Goal: Check status: Check status

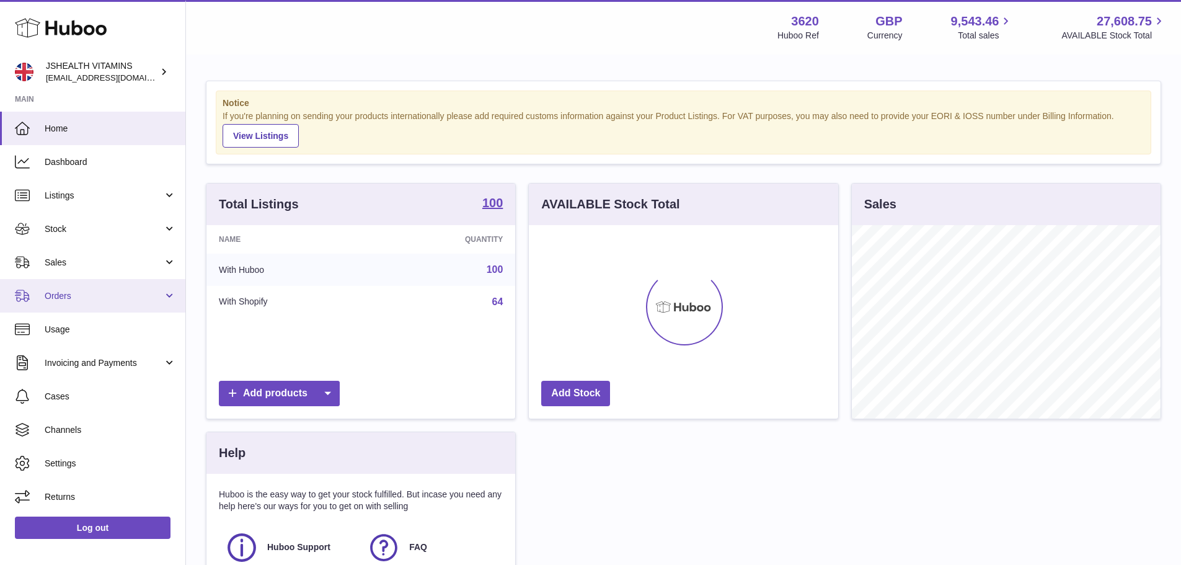
scroll to position [193, 309]
click at [105, 300] on span "Orders" at bounding box center [104, 296] width 118 height 12
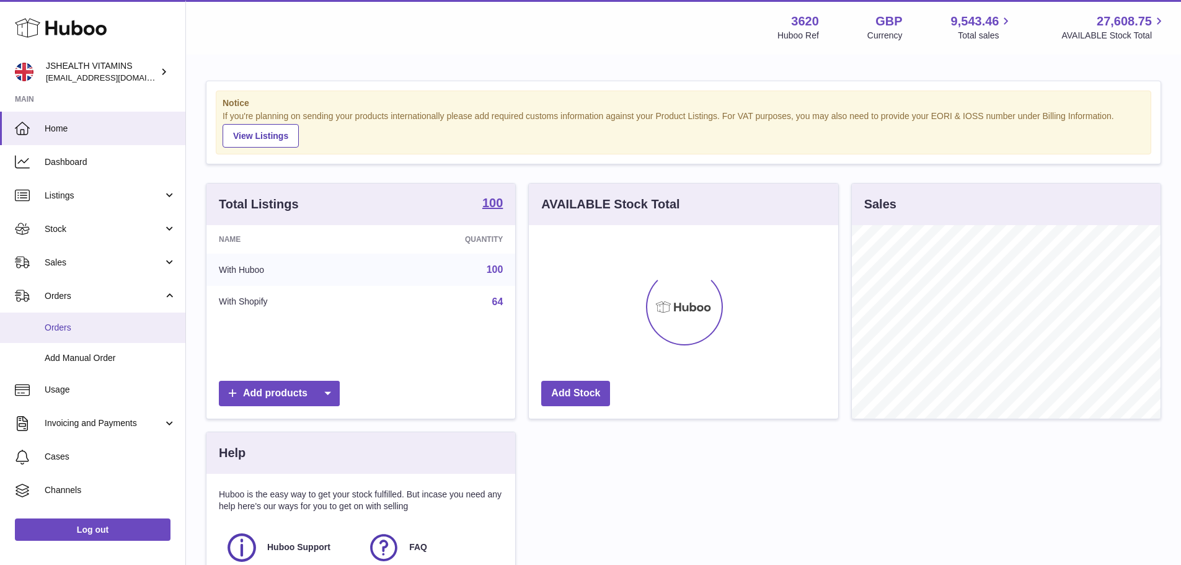
click at [50, 330] on span "Orders" at bounding box center [110, 328] width 131 height 12
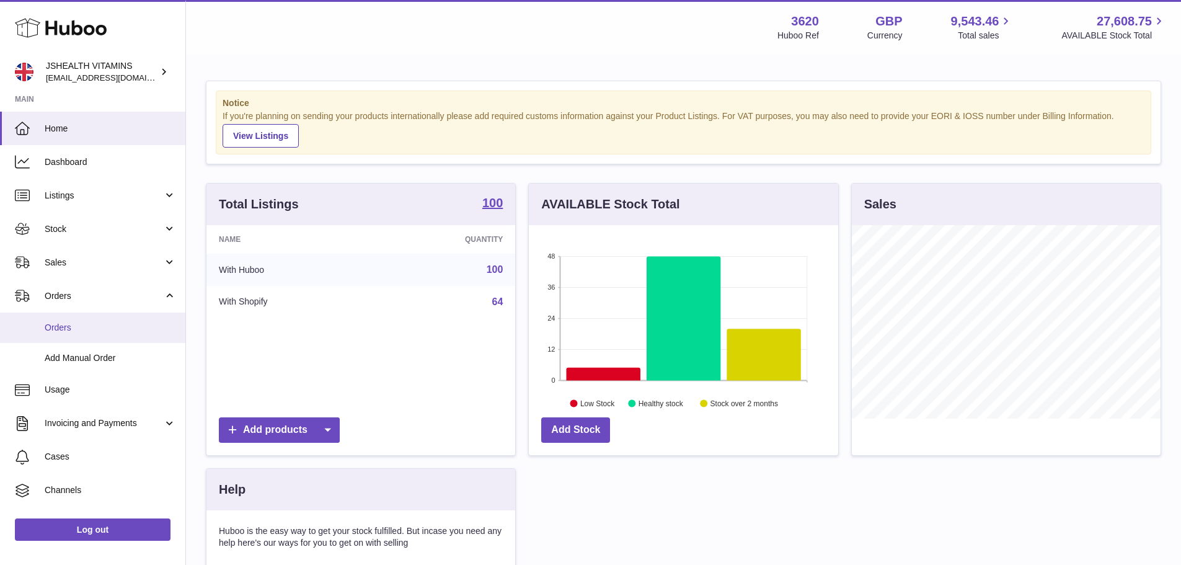
scroll to position [619987, 619871]
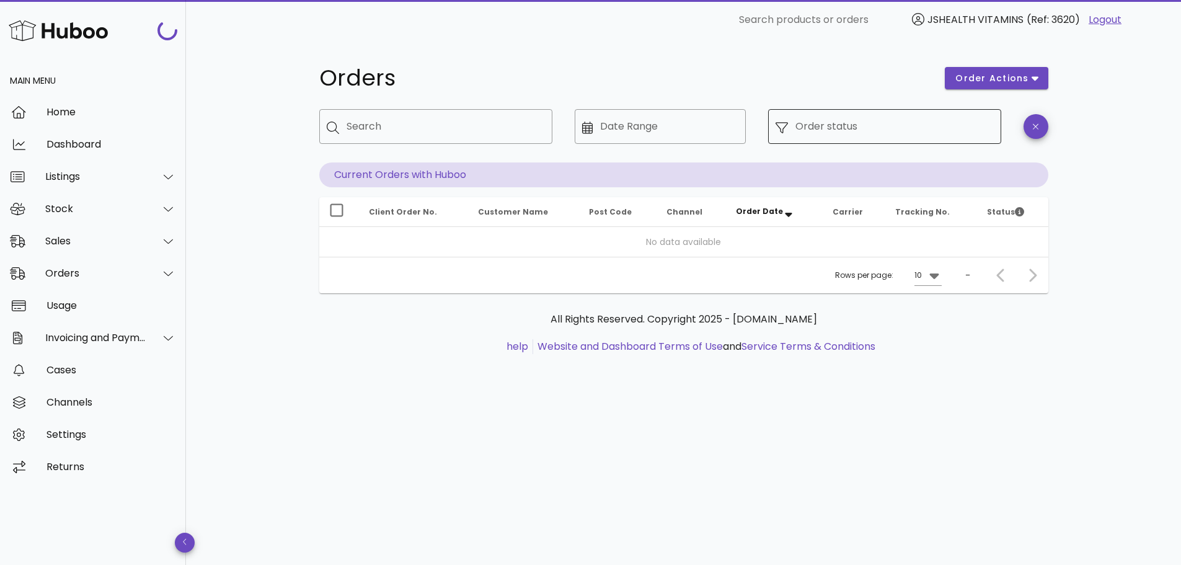
click at [861, 140] on div "Order status" at bounding box center [895, 126] width 198 height 35
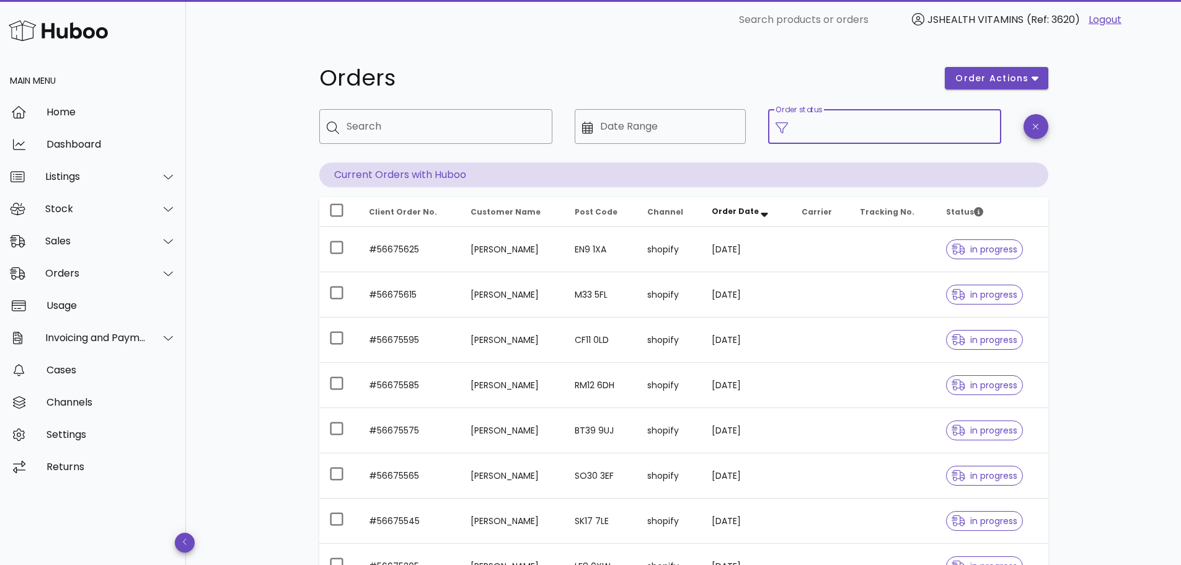
click at [780, 131] on icon at bounding box center [782, 128] width 12 height 12
click at [798, 120] on input "Order status" at bounding box center [895, 127] width 198 height 20
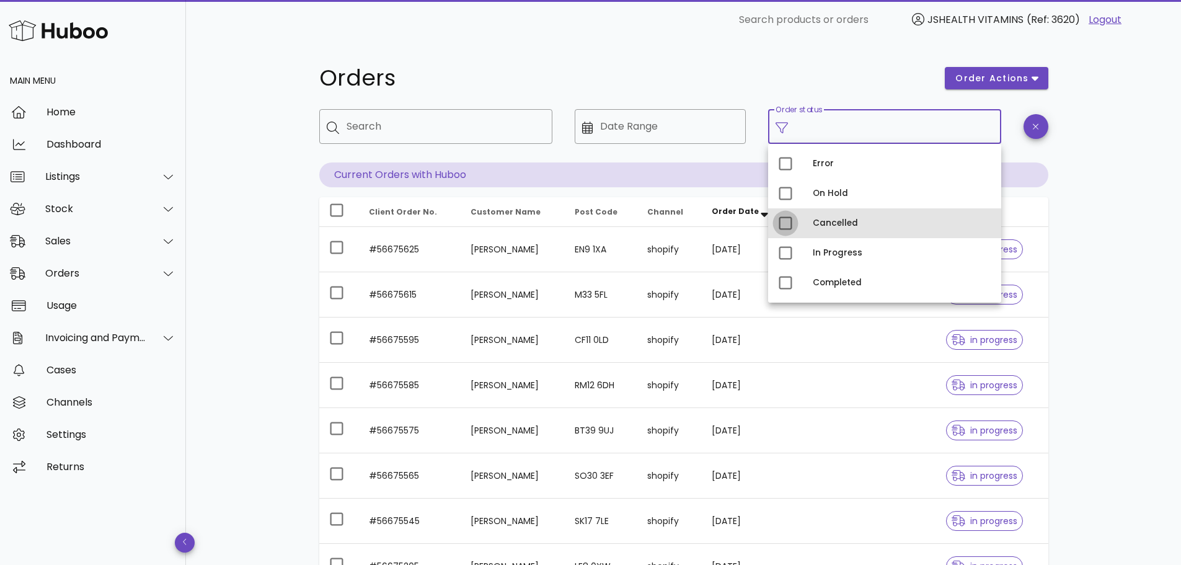
click at [783, 221] on div at bounding box center [785, 223] width 21 height 21
type input "**********"
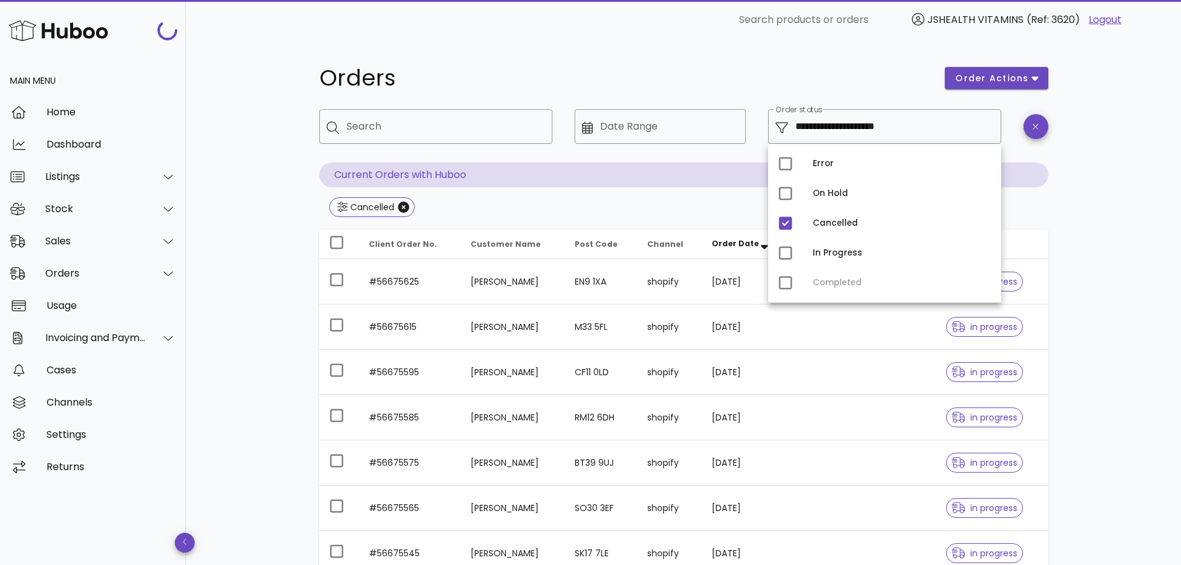
click at [1093, 225] on div "**********" at bounding box center [683, 444] width 995 height 809
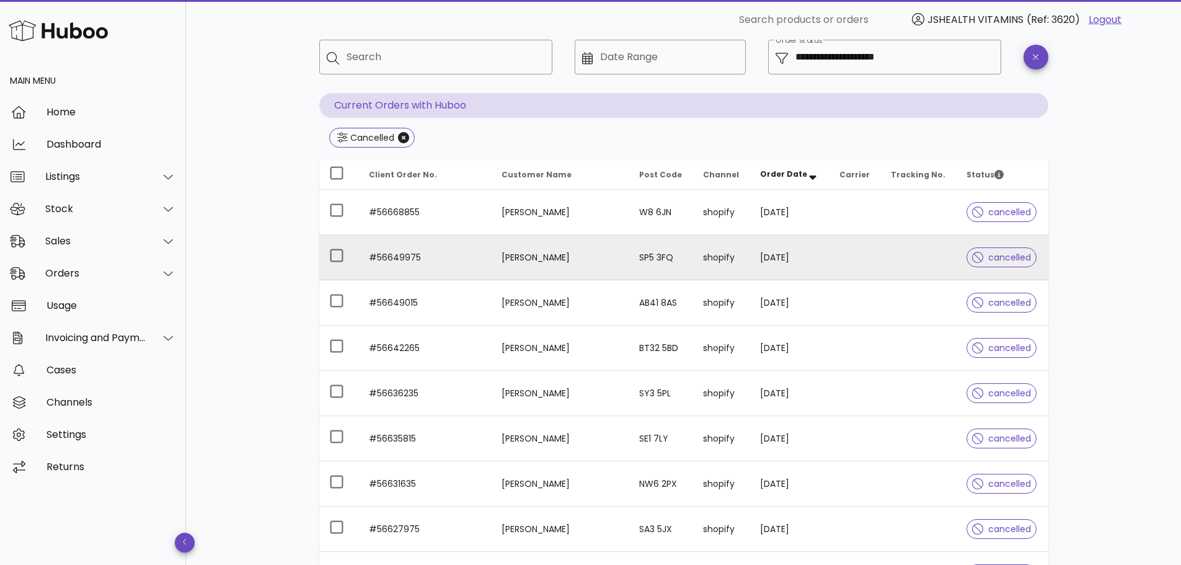
scroll to position [62, 0]
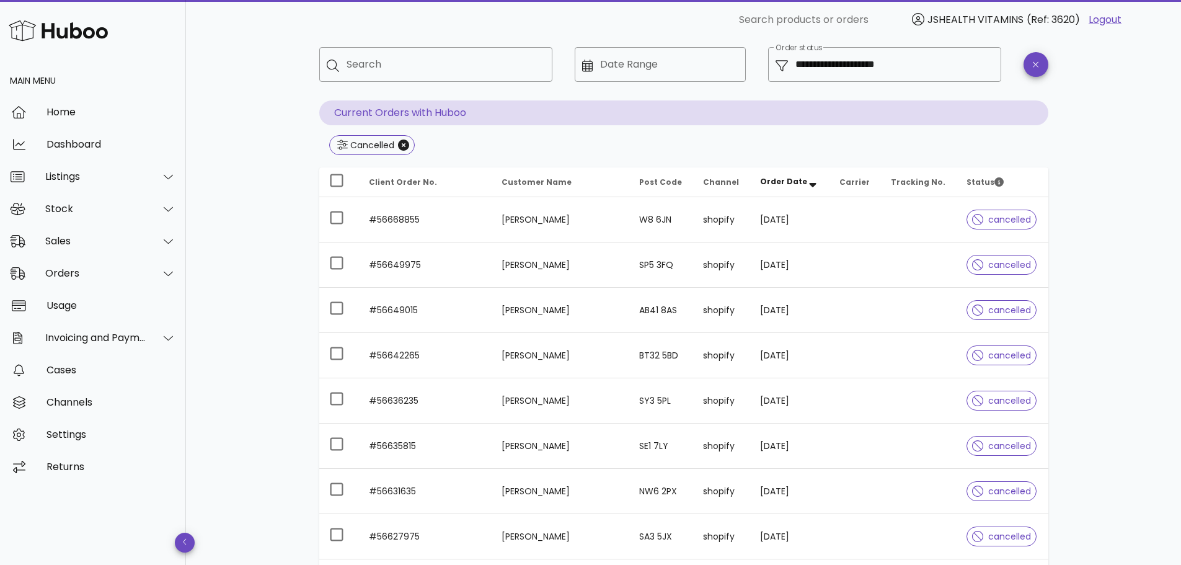
click at [803, 175] on th "Order Date" at bounding box center [789, 182] width 79 height 30
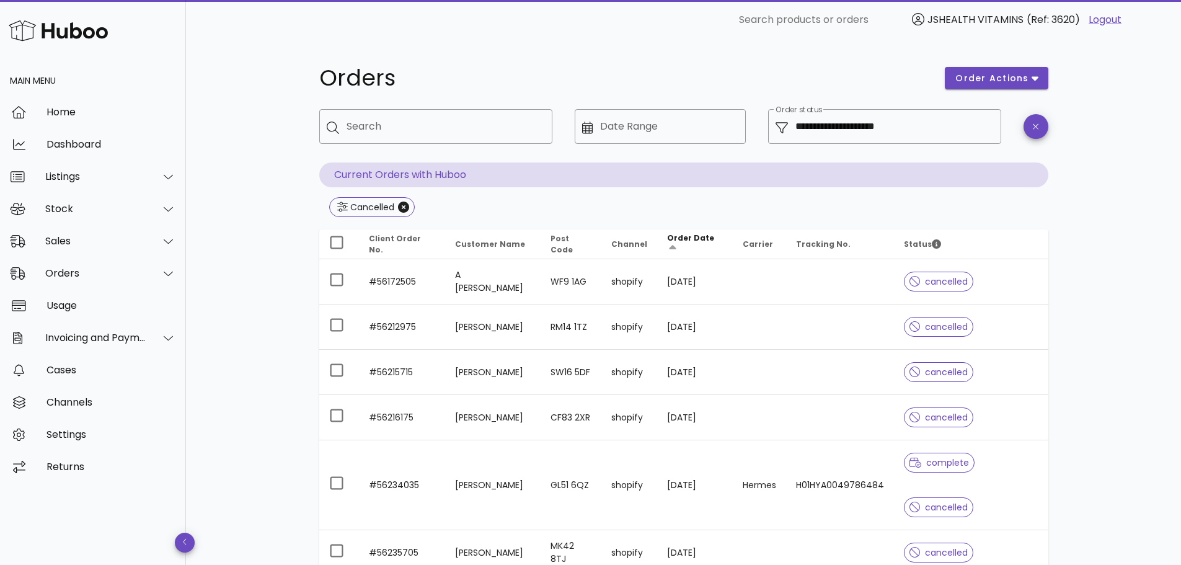
click at [698, 236] on span "Order Date" at bounding box center [690, 238] width 47 height 11
click at [674, 244] on icon "Order Date: Sorted ascending. Activate to sort descending." at bounding box center [672, 249] width 11 height 11
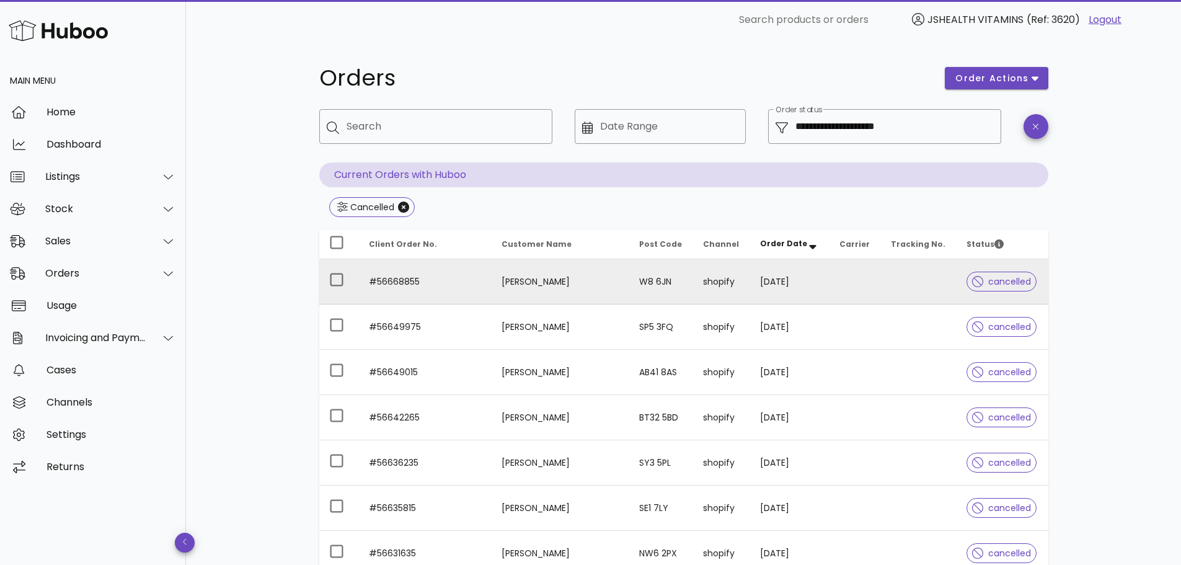
click at [841, 287] on td at bounding box center [855, 281] width 51 height 45
